Goal: Information Seeking & Learning: Learn about a topic

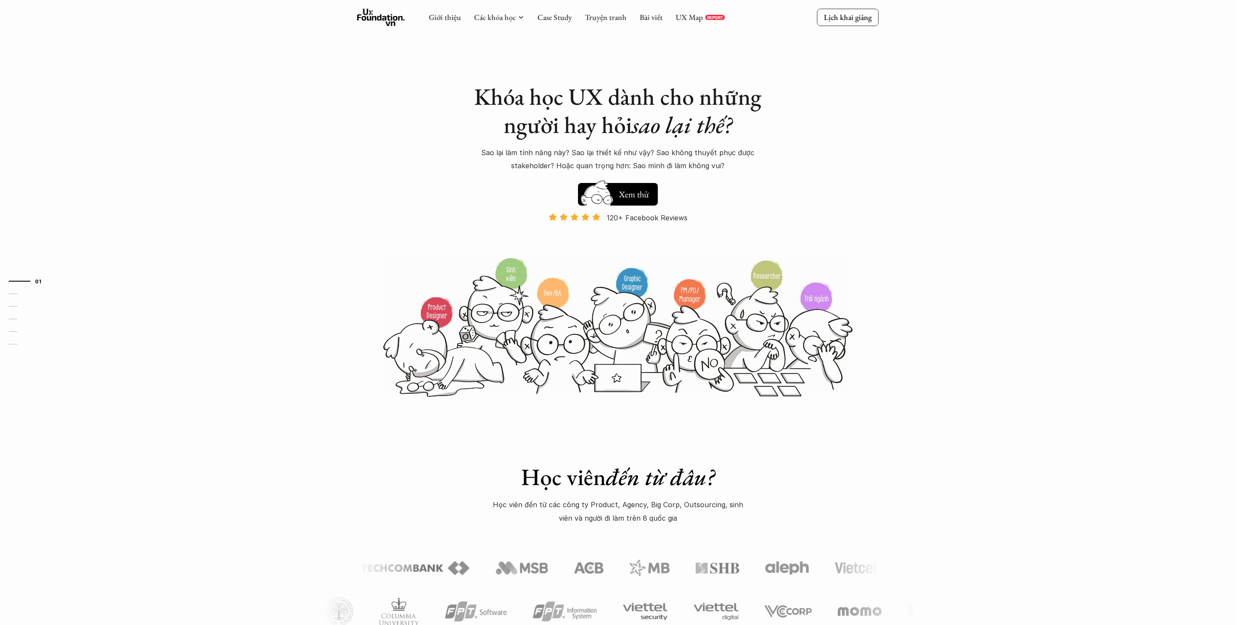
click at [549, 10] on div "Giới thiệu Các khóa học Case Study Truyện tranh Bài viết UX Map REPORT" at bounding box center [577, 17] width 296 height 17
click at [550, 12] on link "Case Study" at bounding box center [555, 17] width 34 height 10
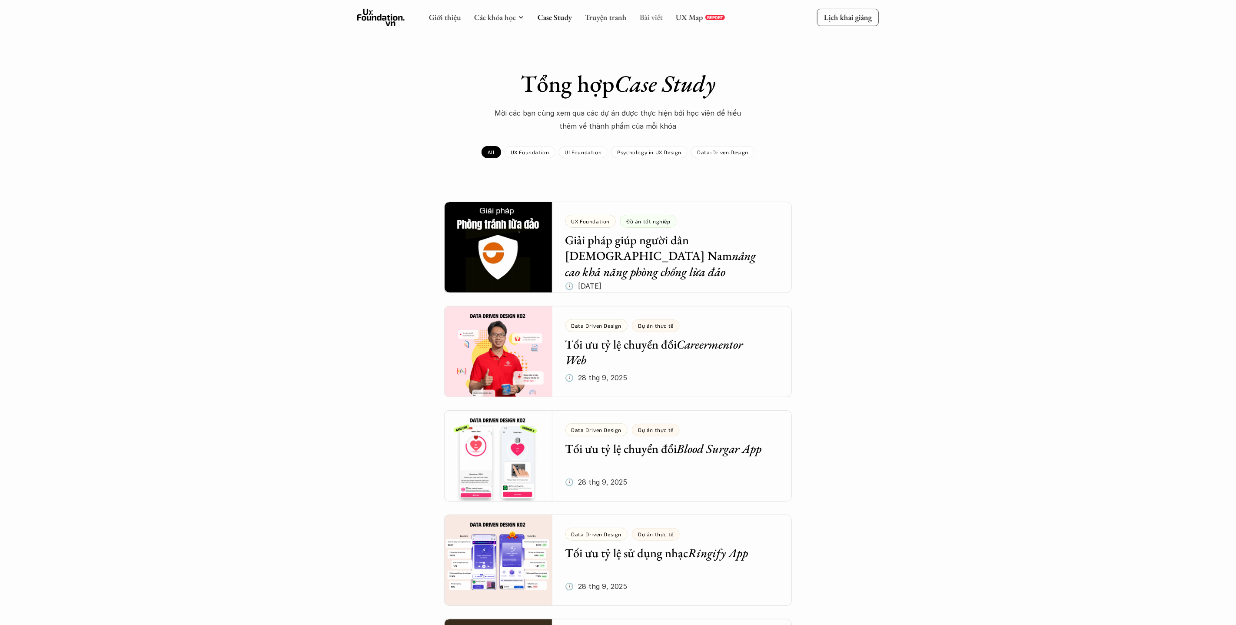
click at [652, 20] on link "Bài viết" at bounding box center [651, 17] width 23 height 10
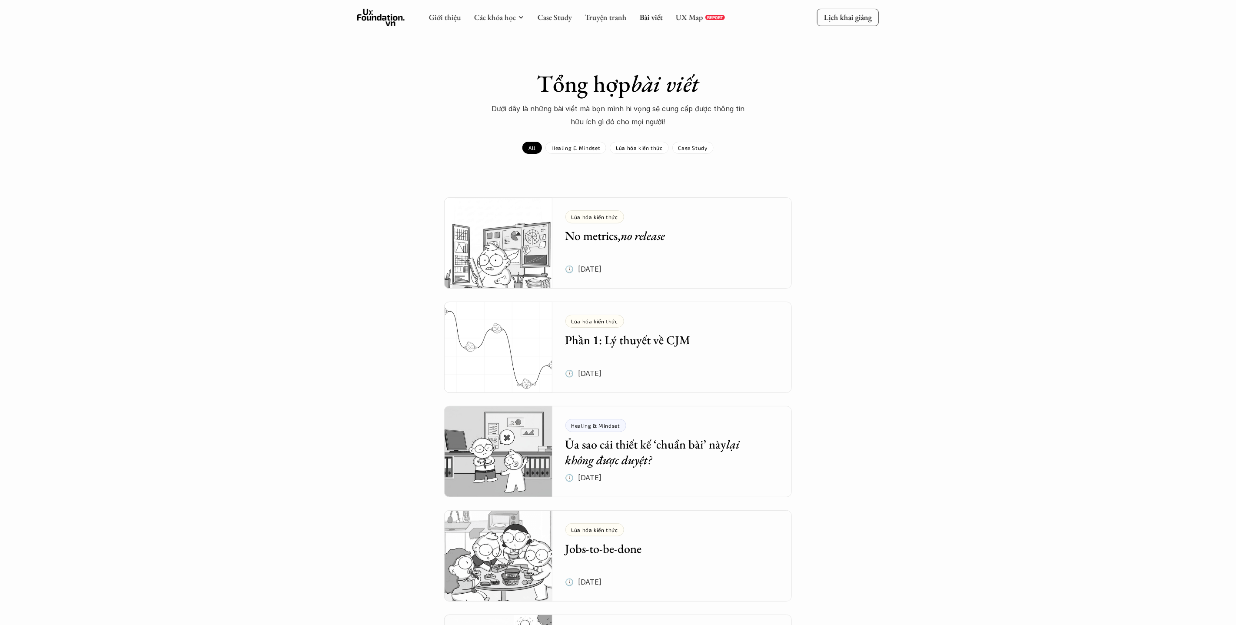
click at [706, 20] on div "UX Map REPORT" at bounding box center [700, 18] width 49 height 10
click at [682, 18] on link "UX Map" at bounding box center [689, 17] width 27 height 10
